Goal: Task Accomplishment & Management: Use online tool/utility

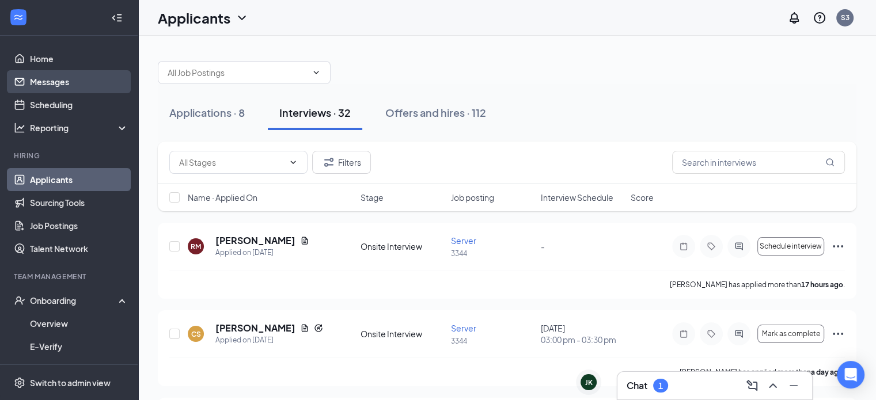
click at [53, 70] on link "Messages" at bounding box center [79, 81] width 98 height 23
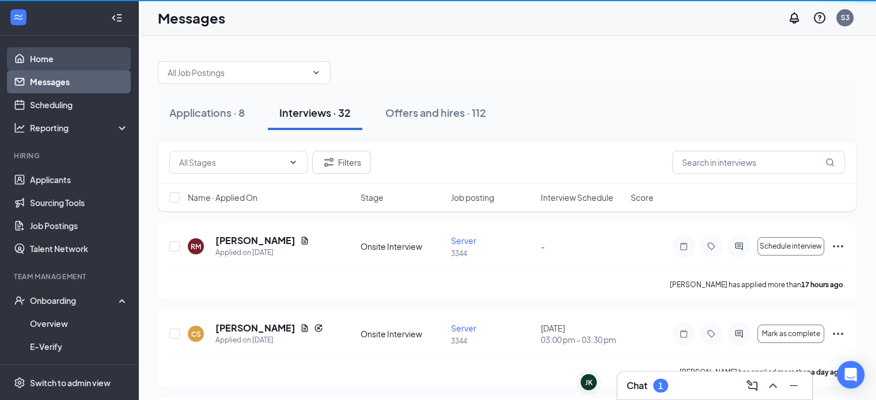
click at [59, 67] on link "Home" at bounding box center [79, 58] width 98 height 23
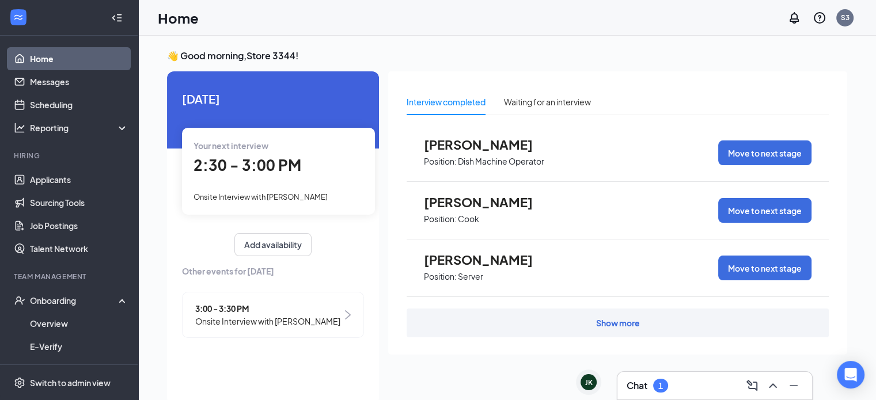
click at [60, 58] on link "Home" at bounding box center [79, 58] width 98 height 23
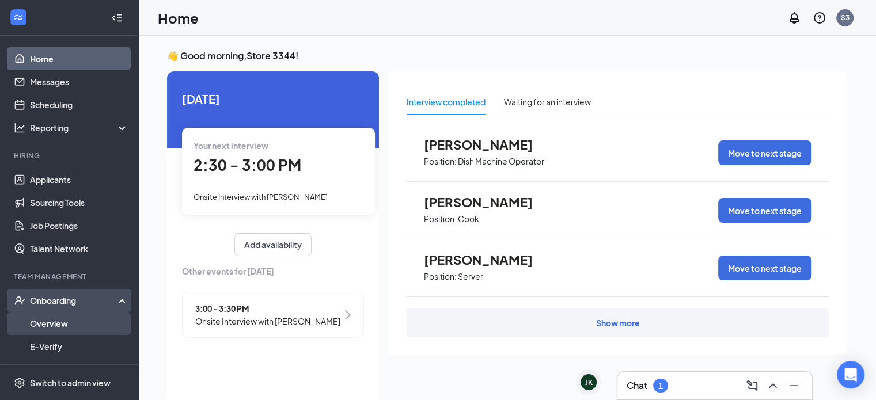
click at [46, 319] on link "Overview" at bounding box center [79, 323] width 98 height 23
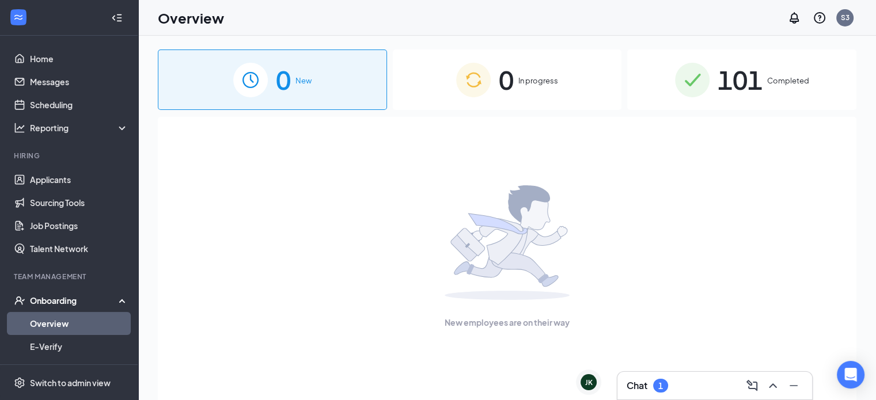
click at [757, 82] on span "101" at bounding box center [739, 80] width 45 height 40
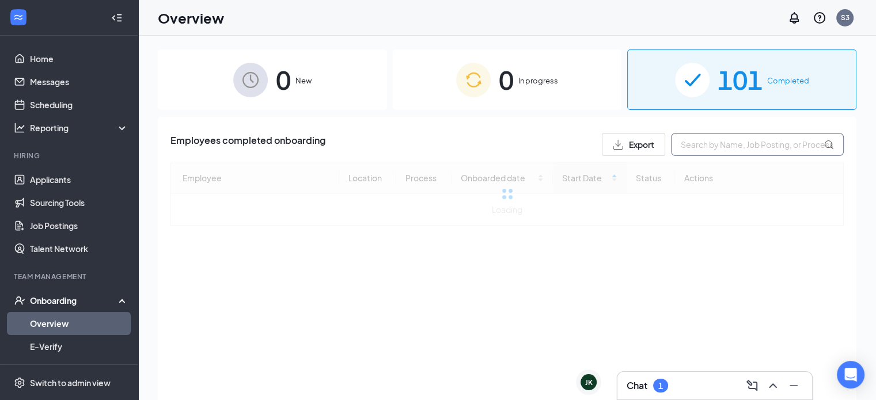
click at [762, 154] on input "text" at bounding box center [757, 144] width 173 height 23
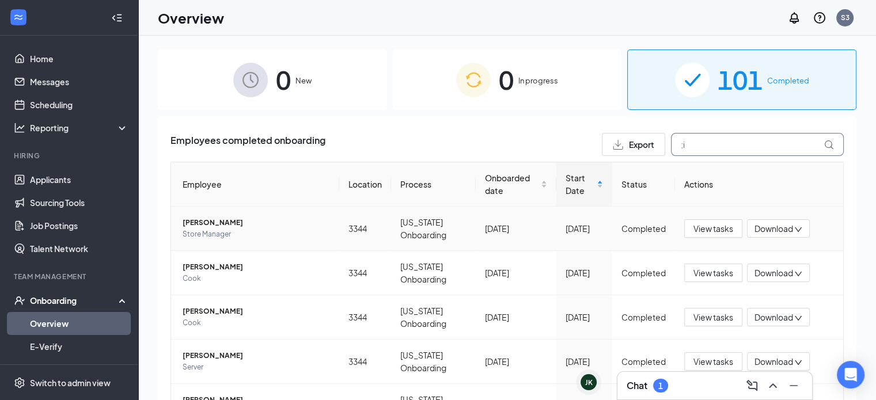
type input ";"
type input "[PERSON_NAME]"
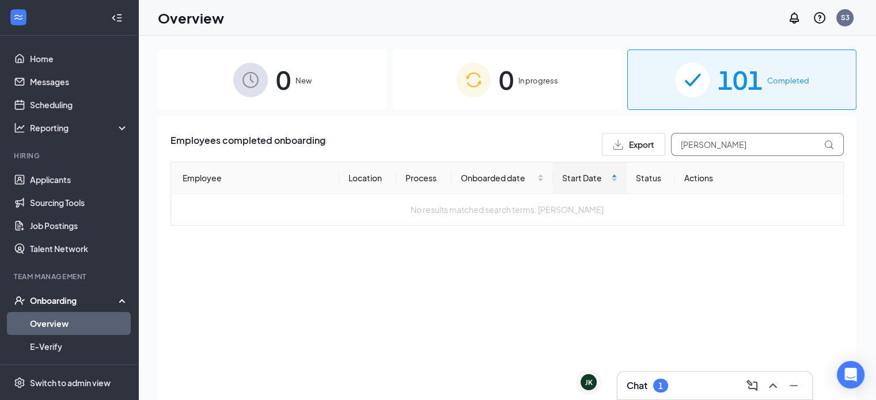
drag, startPoint x: 707, startPoint y: 146, endPoint x: 654, endPoint y: 147, distance: 53.0
click at [654, 147] on div "Export [PERSON_NAME]" at bounding box center [723, 144] width 242 height 23
